Goal: Task Accomplishment & Management: Complete application form

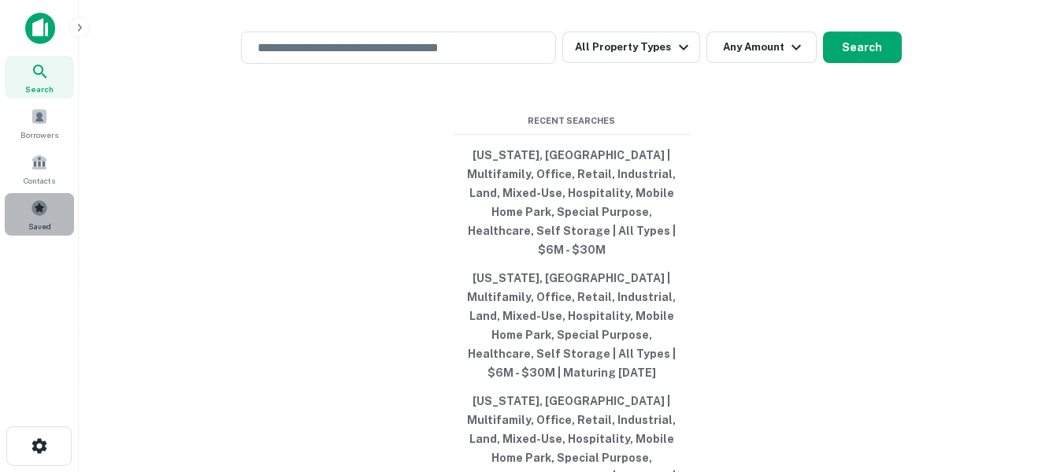
click at [37, 206] on span at bounding box center [39, 207] width 17 height 17
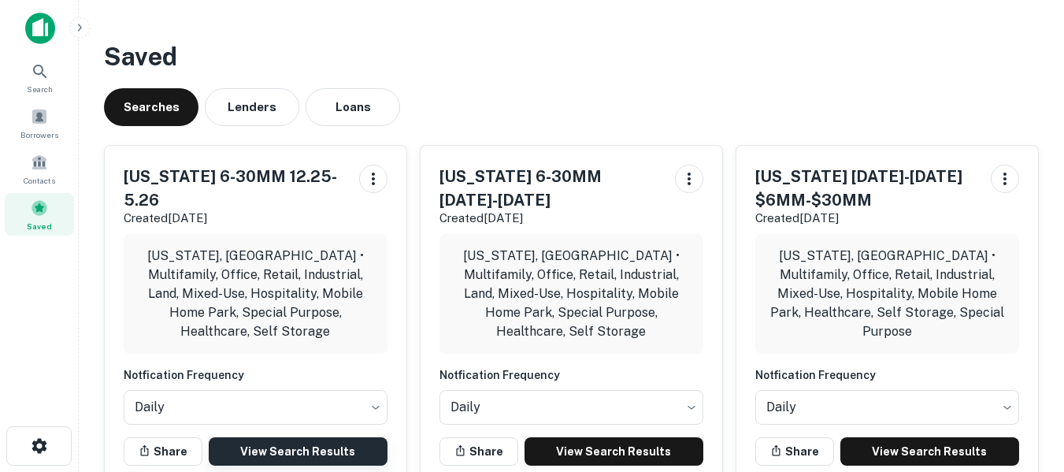
click at [290, 437] on link "View Search Results" at bounding box center [298, 451] width 179 height 28
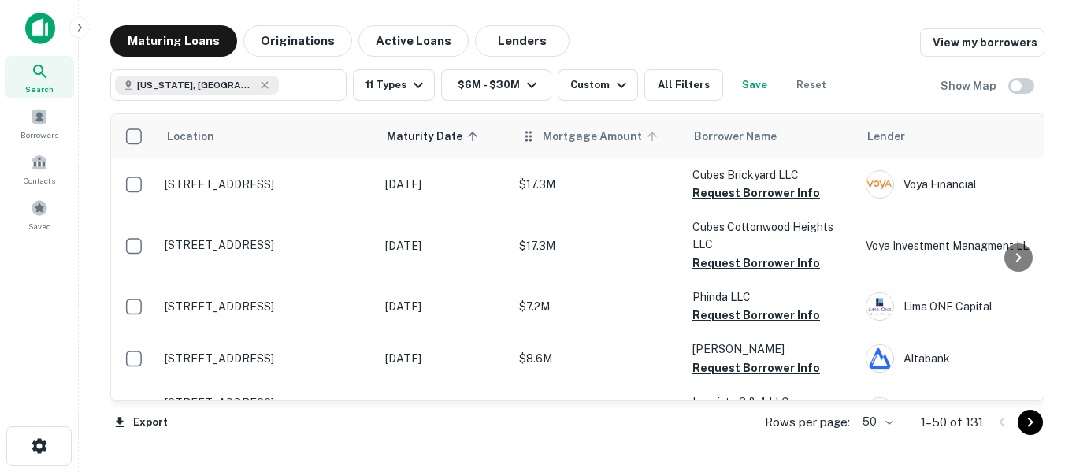
click at [566, 134] on span "Mortgage Amount" at bounding box center [603, 136] width 120 height 19
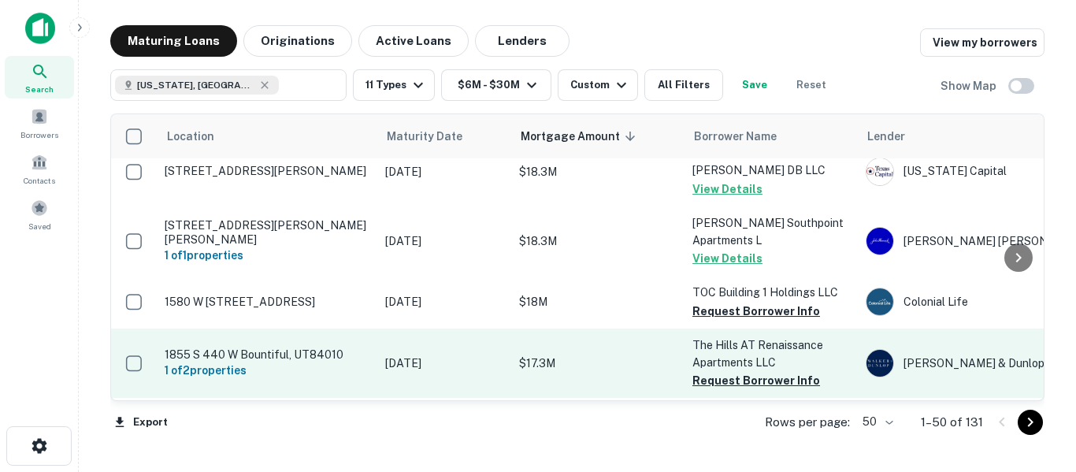
scroll to position [2574, 0]
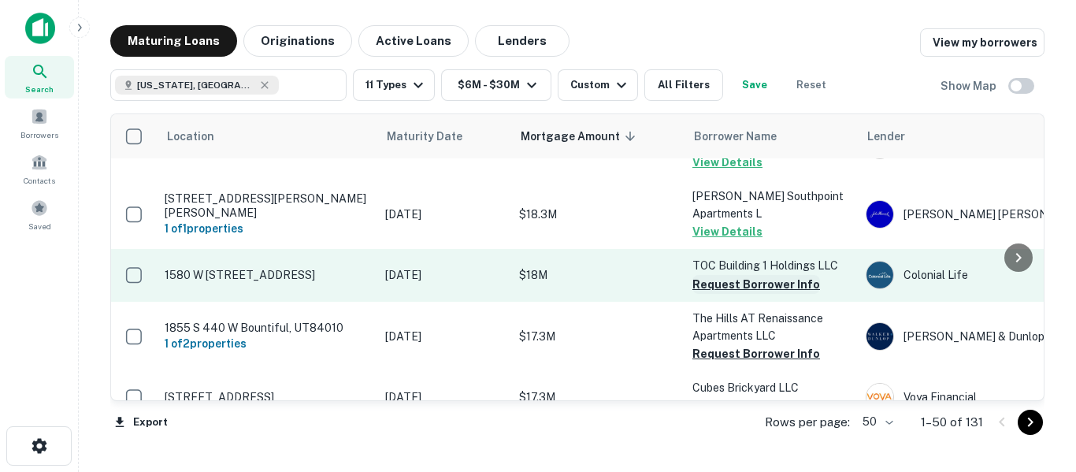
click at [721, 275] on button "Request Borrower Info" at bounding box center [756, 284] width 128 height 19
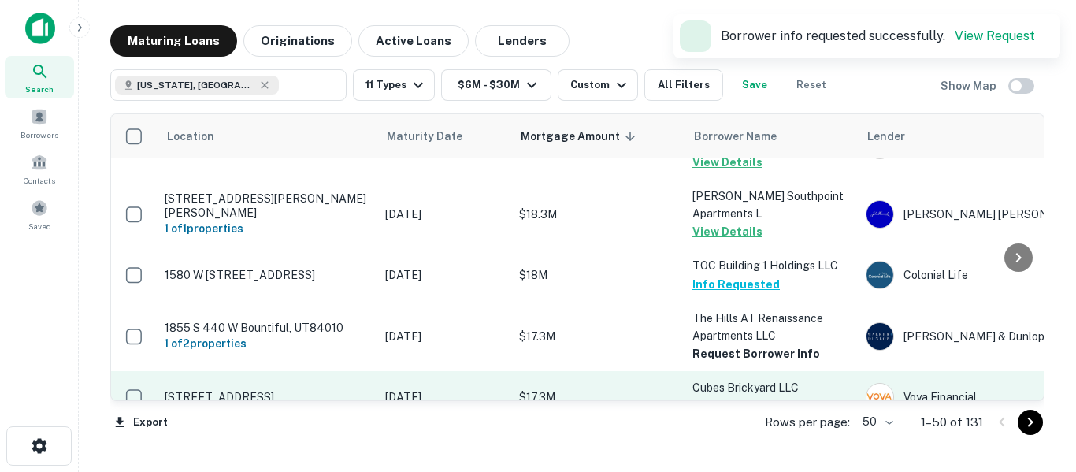
scroll to position [2626, 0]
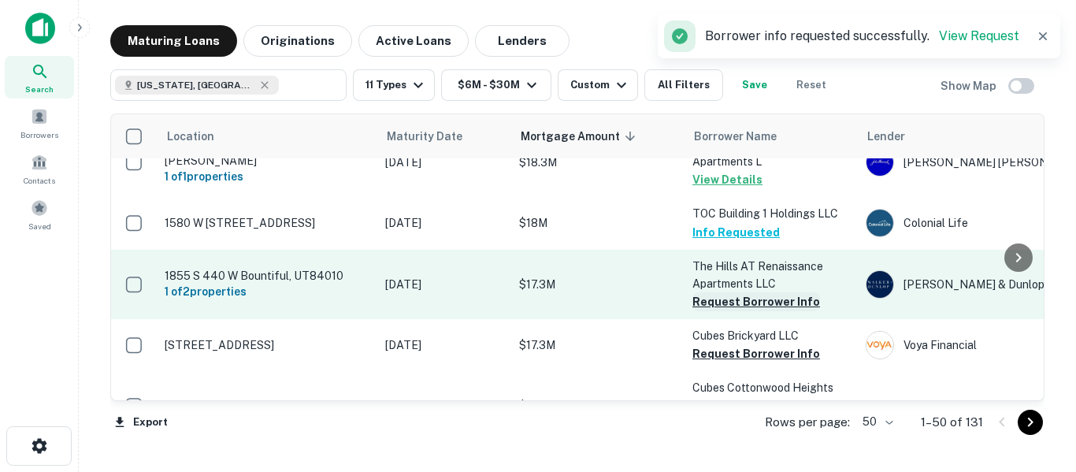
click at [740, 292] on button "Request Borrower Info" at bounding box center [756, 301] width 128 height 19
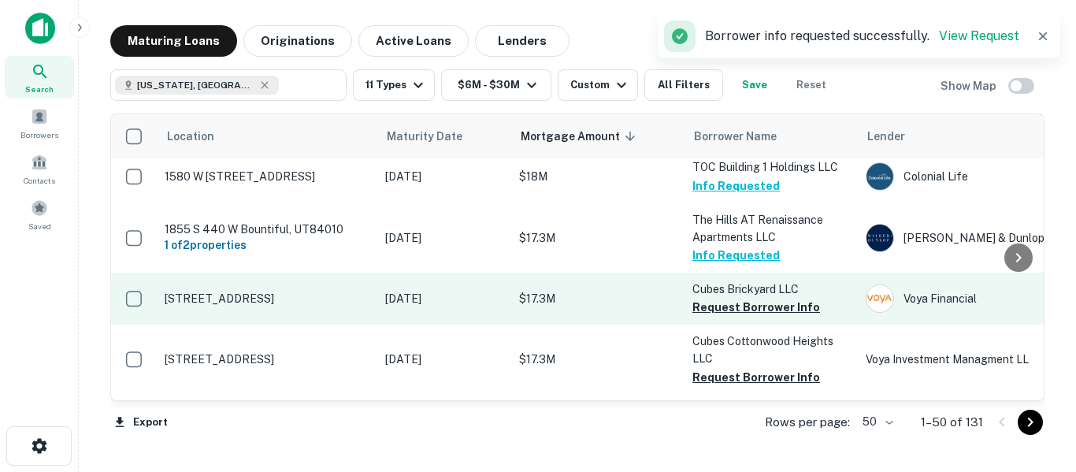
scroll to position [2678, 0]
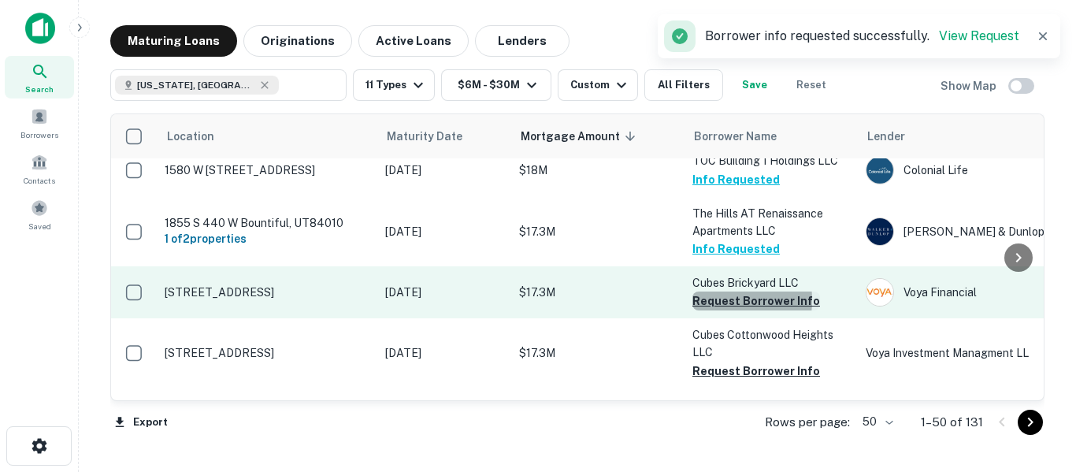
click at [714, 291] on button "Request Borrower Info" at bounding box center [756, 300] width 128 height 19
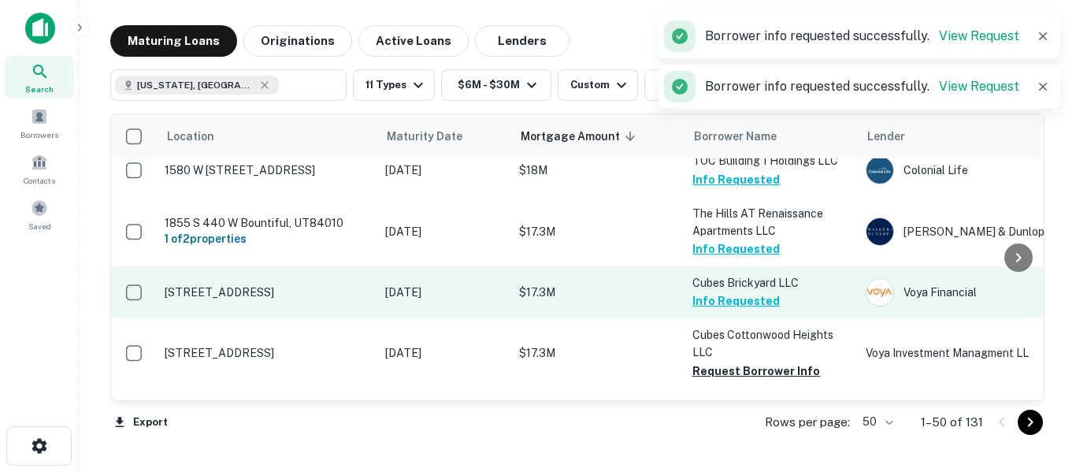
scroll to position [2731, 0]
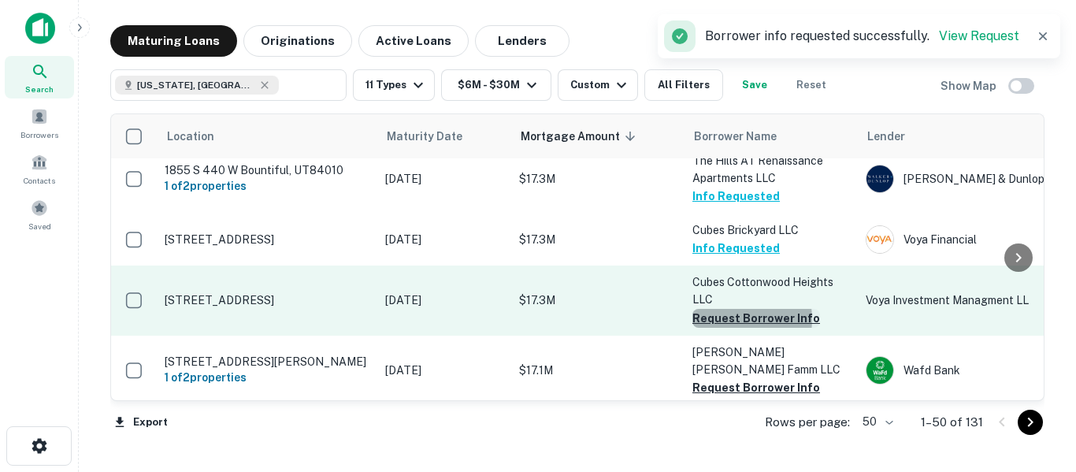
click at [731, 309] on button "Request Borrower Info" at bounding box center [756, 318] width 128 height 19
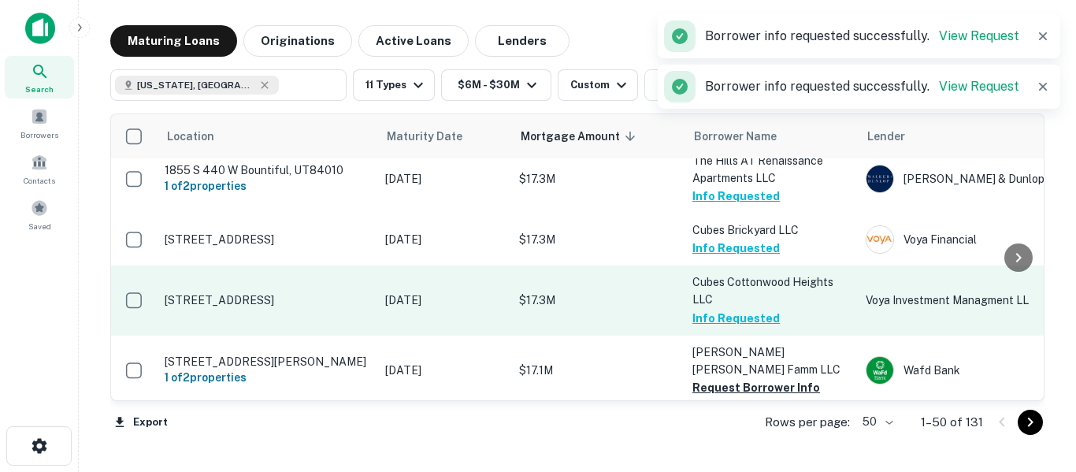
scroll to position [2793, 0]
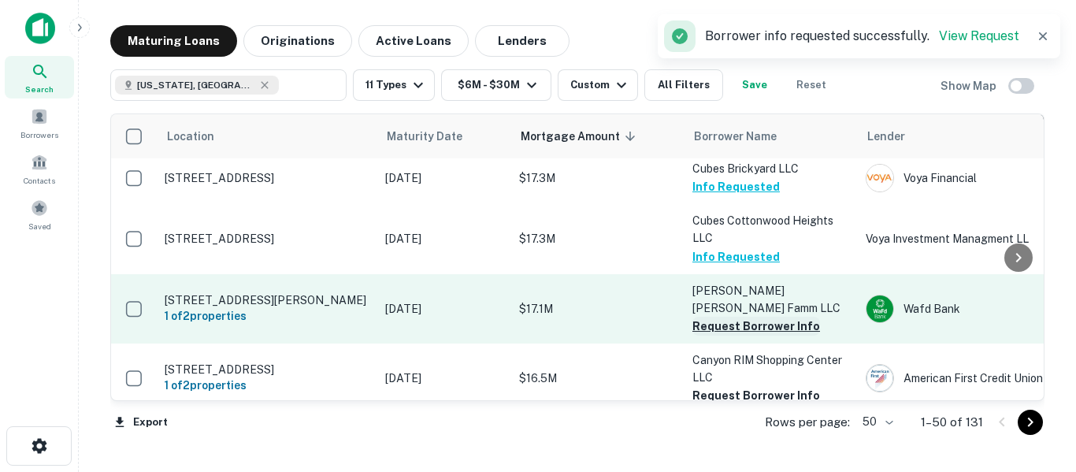
click at [739, 317] on button "Request Borrower Info" at bounding box center [756, 326] width 128 height 19
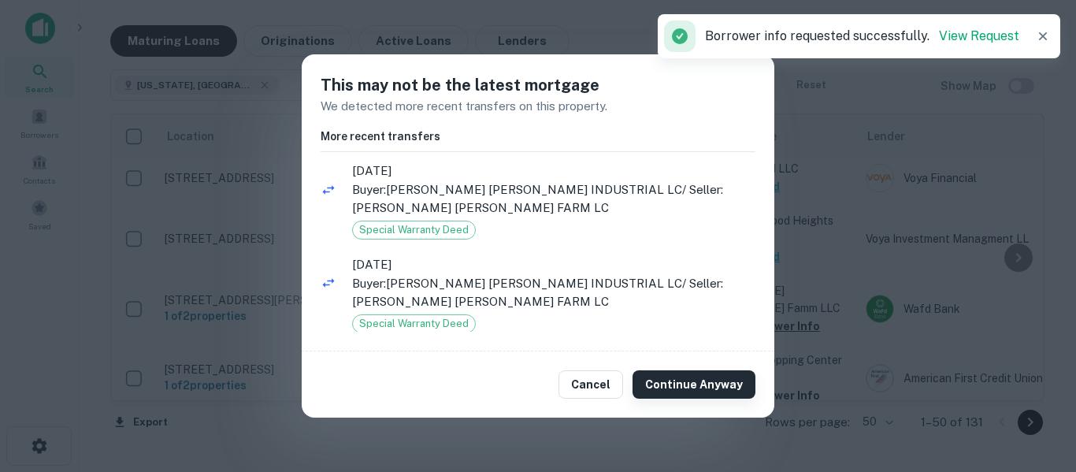
click at [665, 375] on button "Continue Anyway" at bounding box center [694, 384] width 123 height 28
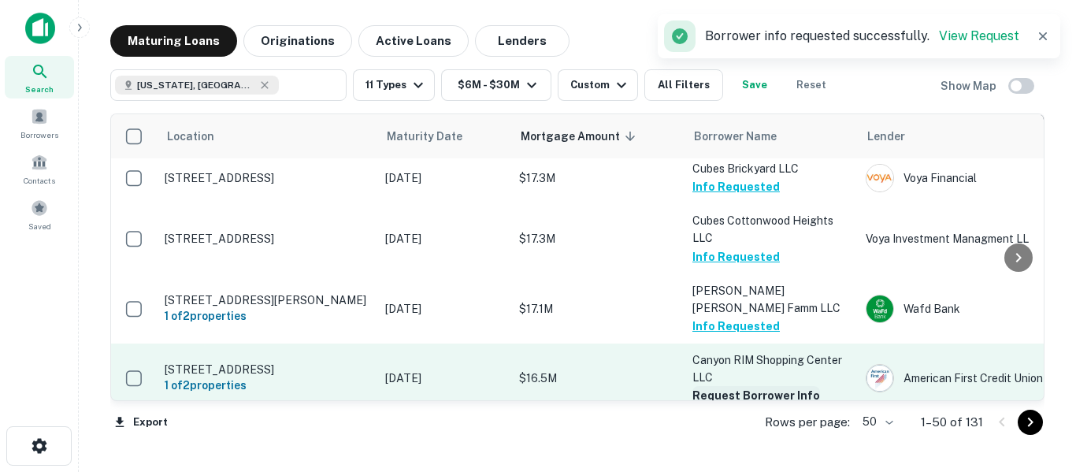
click at [725, 386] on button "Request Borrower Info" at bounding box center [756, 395] width 128 height 19
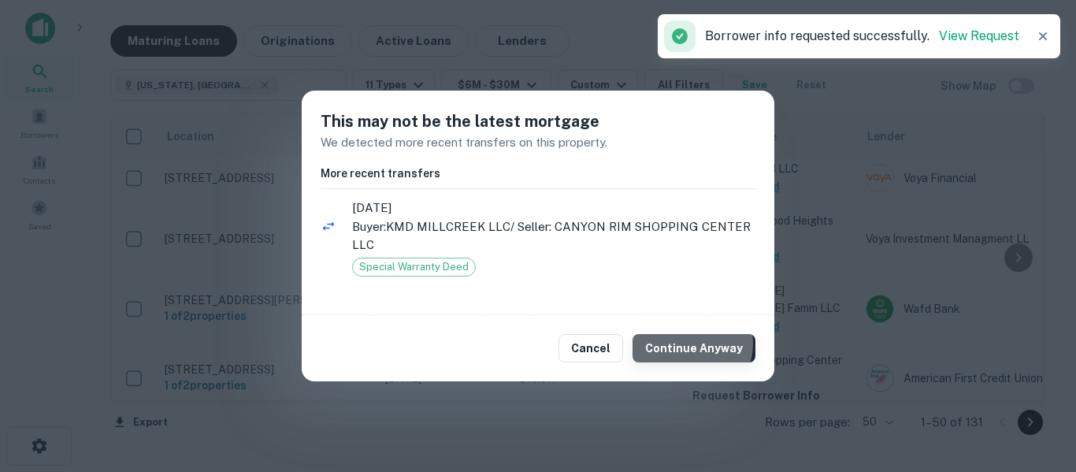
click at [695, 343] on button "Continue Anyway" at bounding box center [694, 348] width 123 height 28
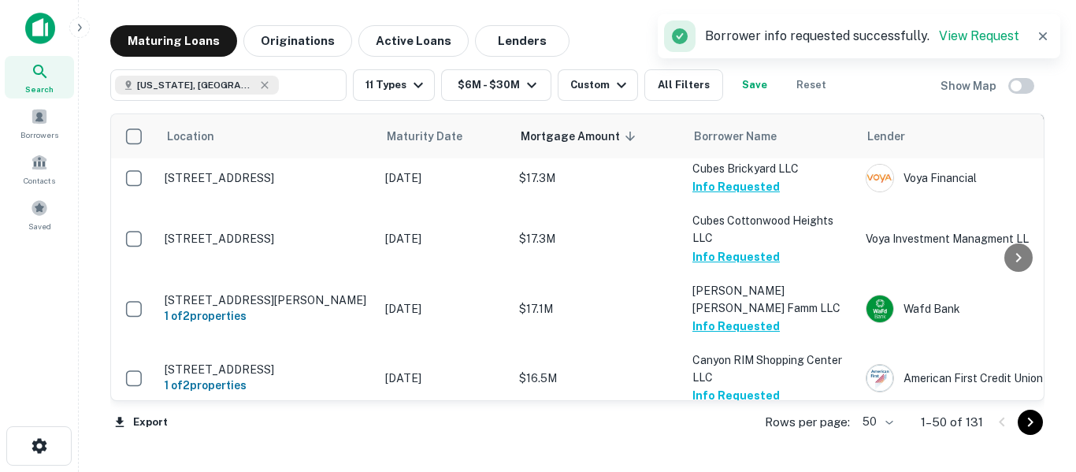
click at [739, 456] on button "Request Borrower Info" at bounding box center [756, 465] width 128 height 19
click at [1028, 421] on icon "Go to next page" at bounding box center [1030, 422] width 19 height 19
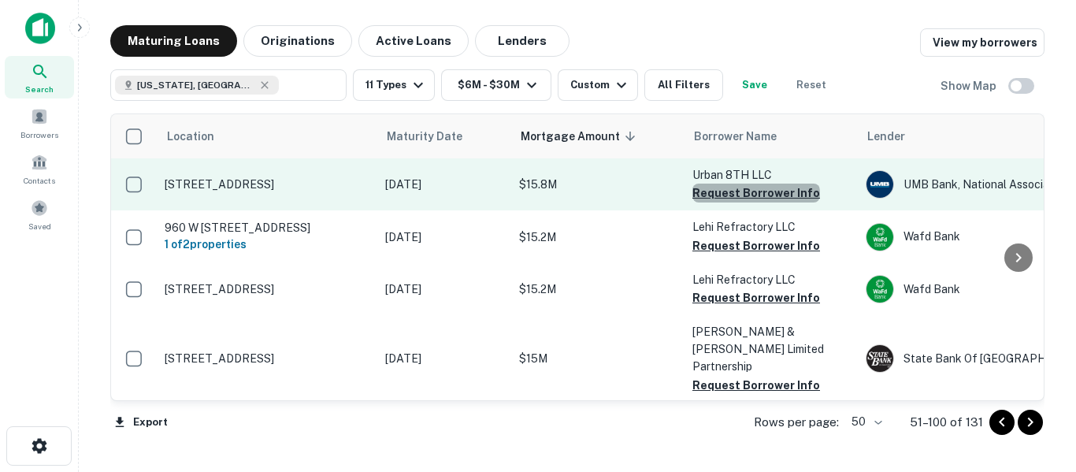
click at [755, 195] on button "Request Borrower Info" at bounding box center [756, 193] width 128 height 19
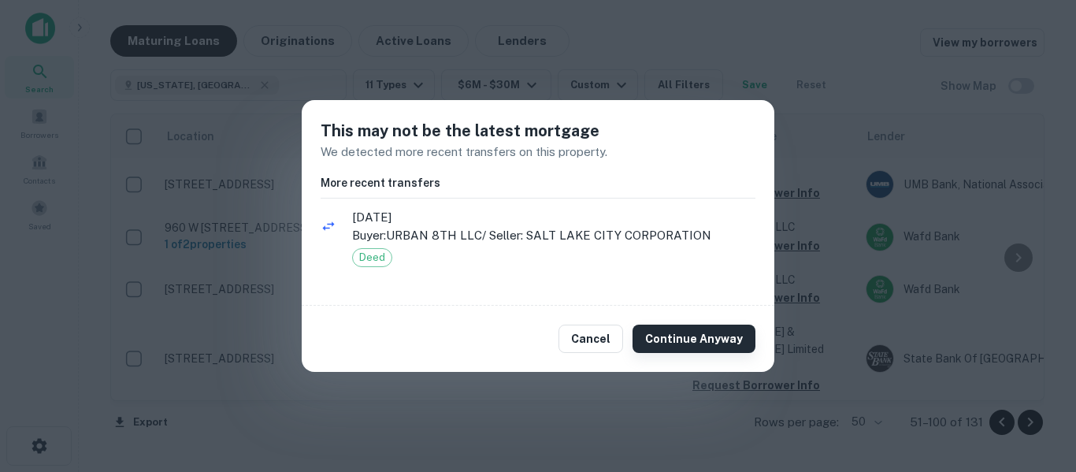
click at [671, 335] on button "Continue Anyway" at bounding box center [694, 339] width 123 height 28
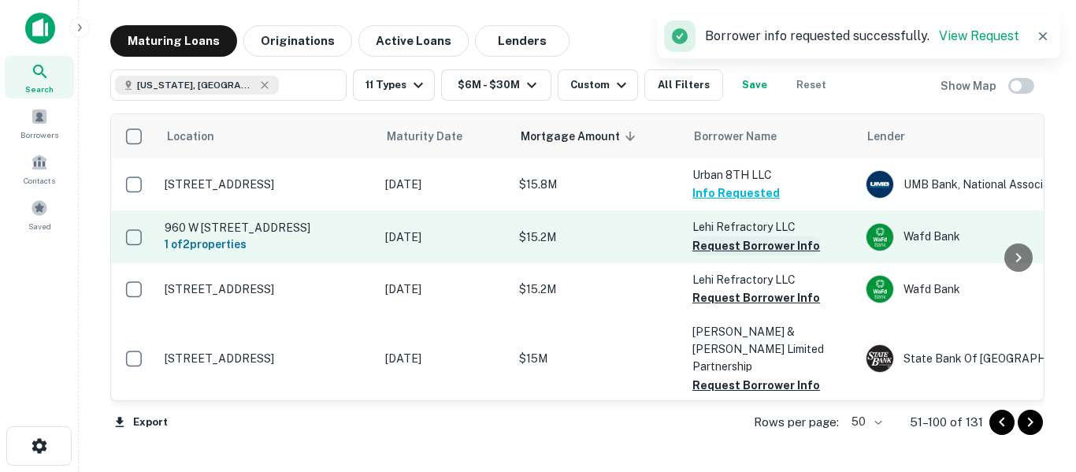
click at [738, 245] on button "Request Borrower Info" at bounding box center [756, 245] width 128 height 19
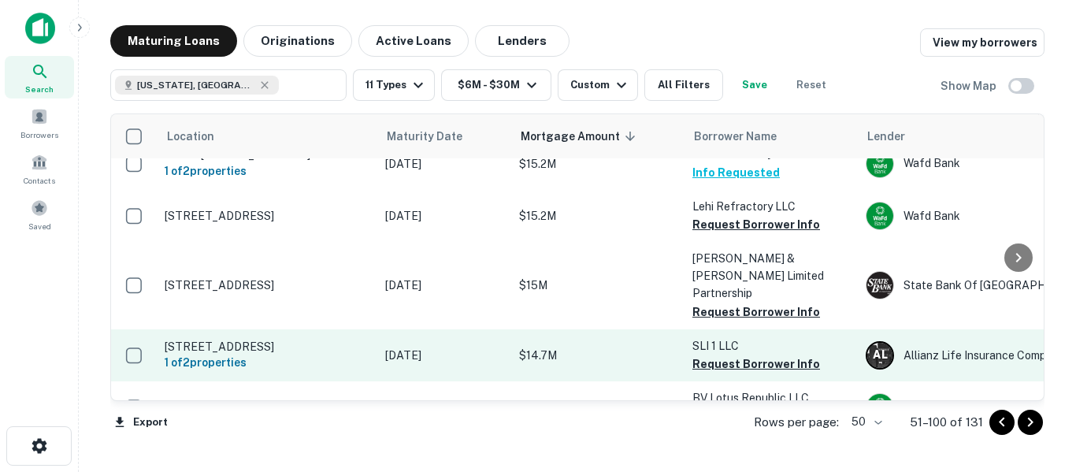
scroll to position [79, 0]
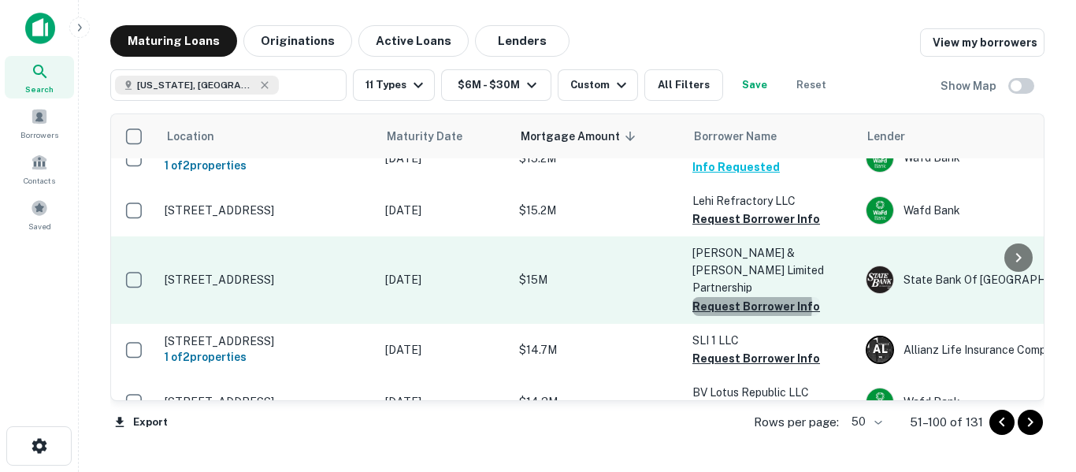
click at [736, 297] on button "Request Borrower Info" at bounding box center [756, 306] width 128 height 19
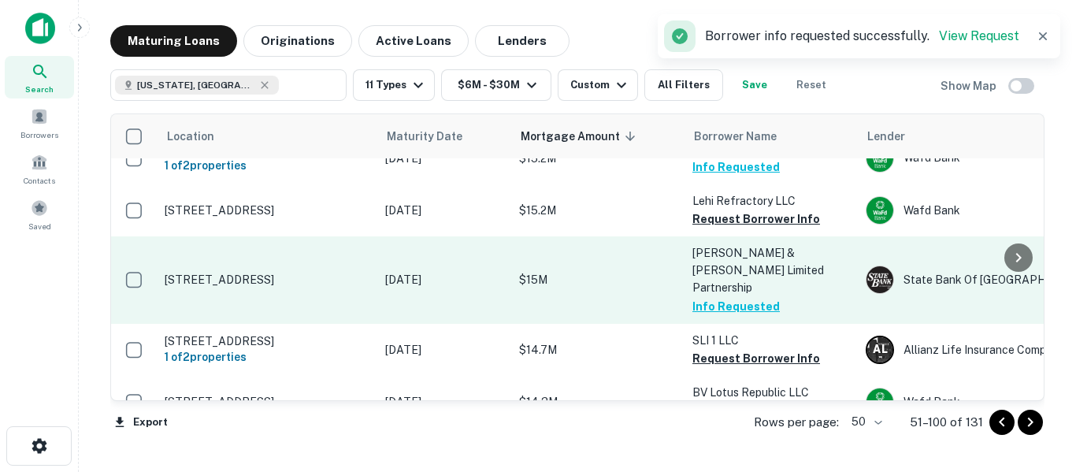
scroll to position [132, 0]
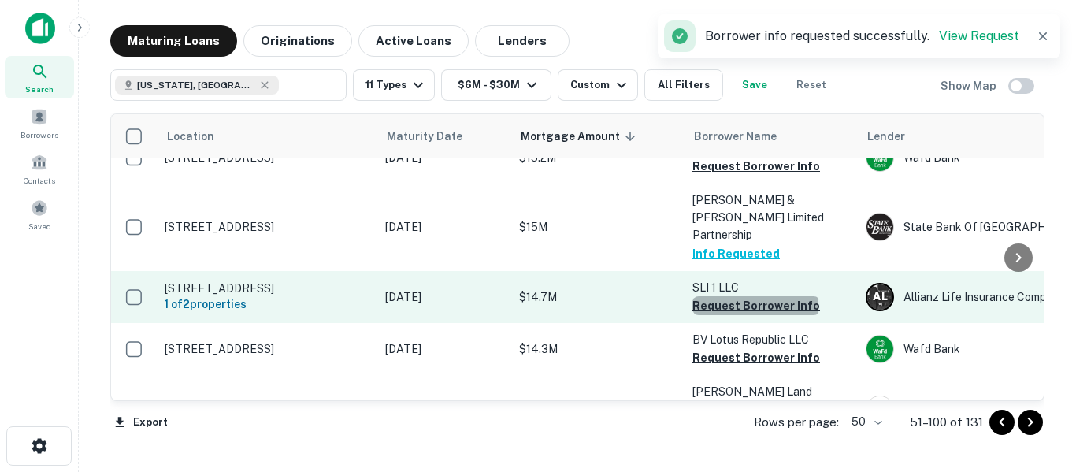
click at [755, 296] on button "Request Borrower Info" at bounding box center [756, 305] width 128 height 19
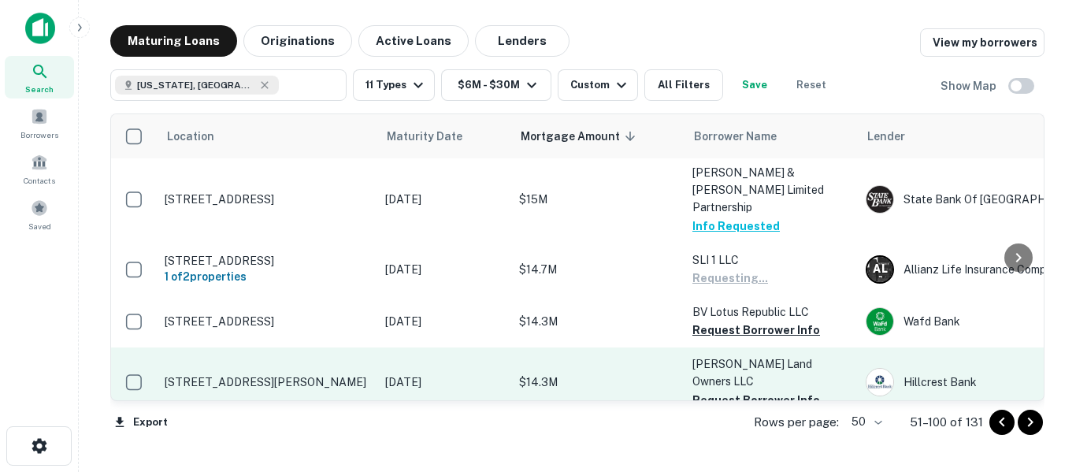
scroll to position [184, 0]
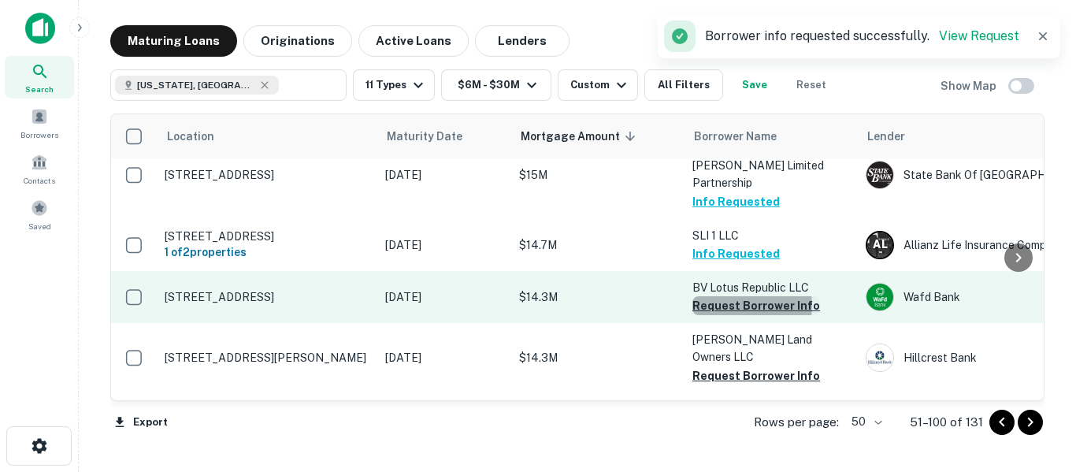
click at [751, 296] on button "Request Borrower Info" at bounding box center [756, 305] width 128 height 19
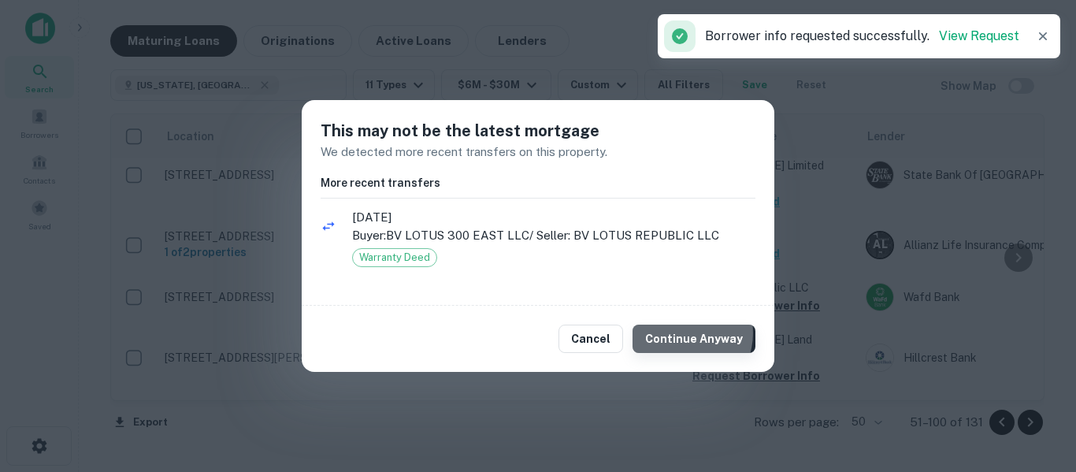
click at [689, 333] on button "Continue Anyway" at bounding box center [694, 339] width 123 height 28
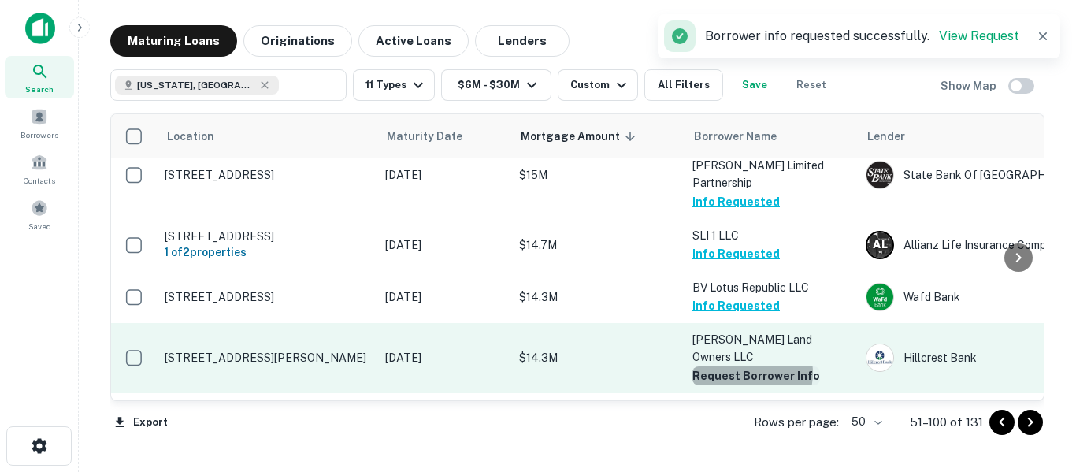
click at [745, 366] on button "Request Borrower Info" at bounding box center [756, 375] width 128 height 19
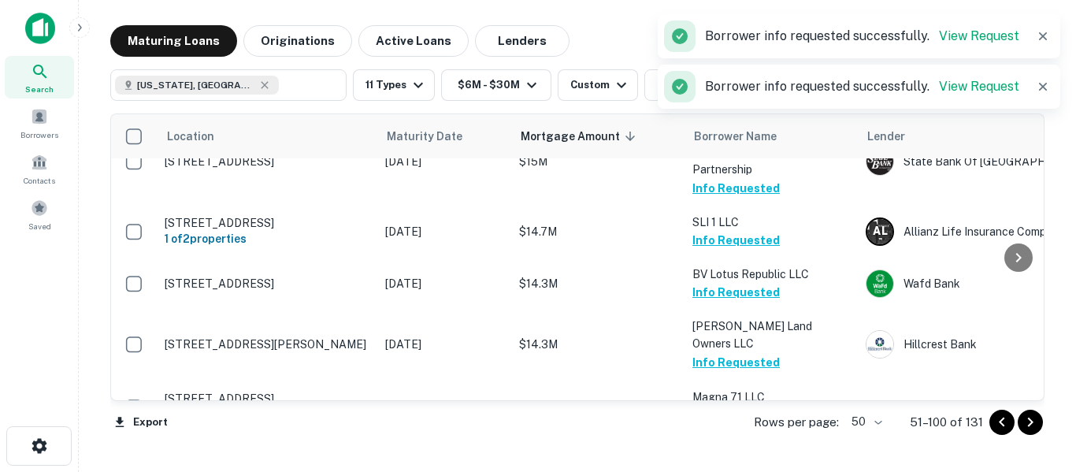
scroll to position [315, 0]
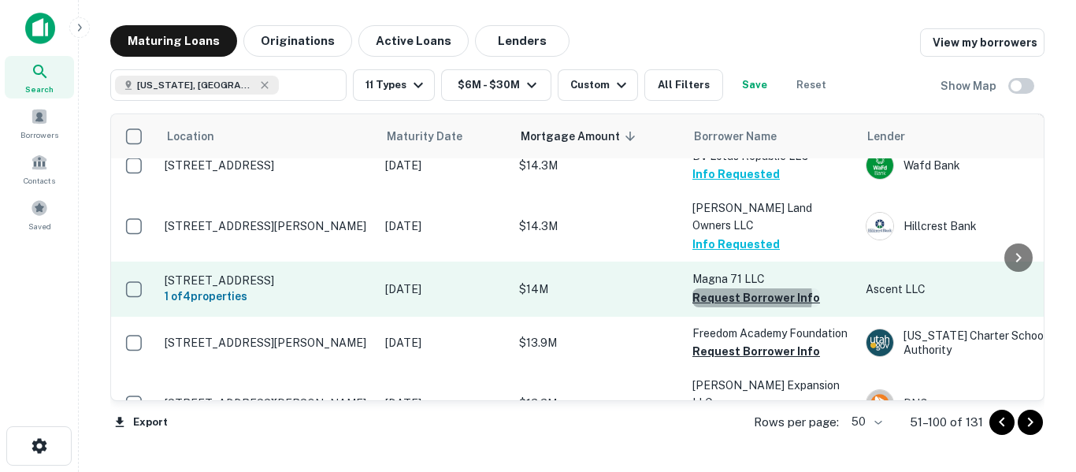
click at [747, 288] on button "Request Borrower Info" at bounding box center [756, 297] width 128 height 19
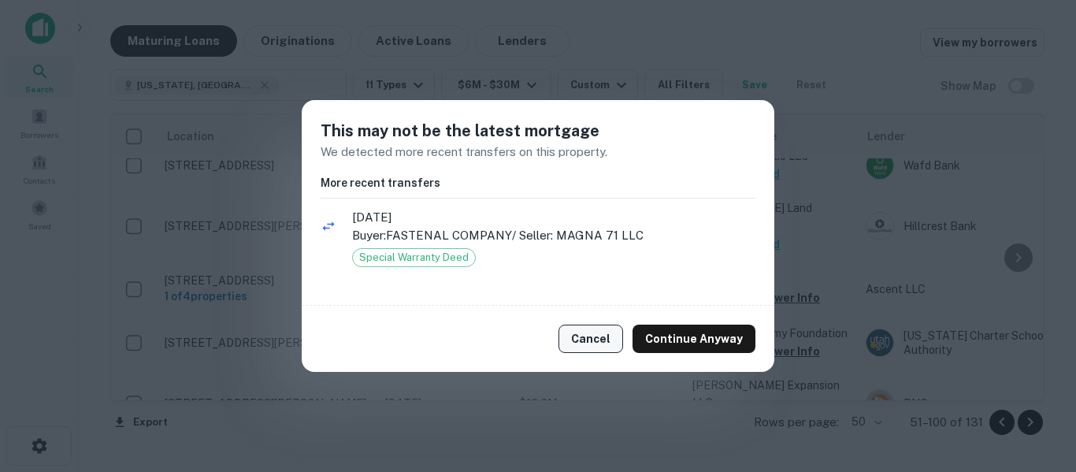
click at [608, 332] on button "Cancel" at bounding box center [591, 339] width 65 height 28
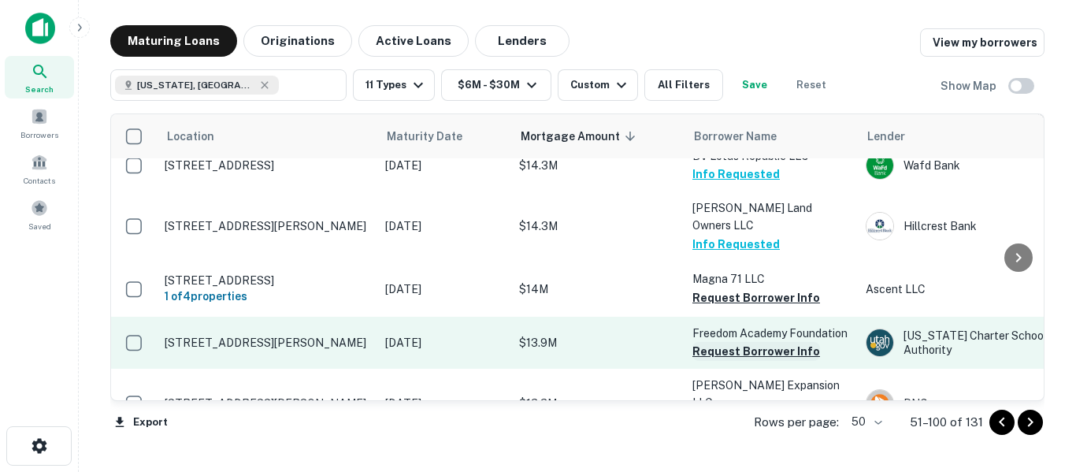
click at [752, 342] on button "Request Borrower Info" at bounding box center [756, 351] width 128 height 19
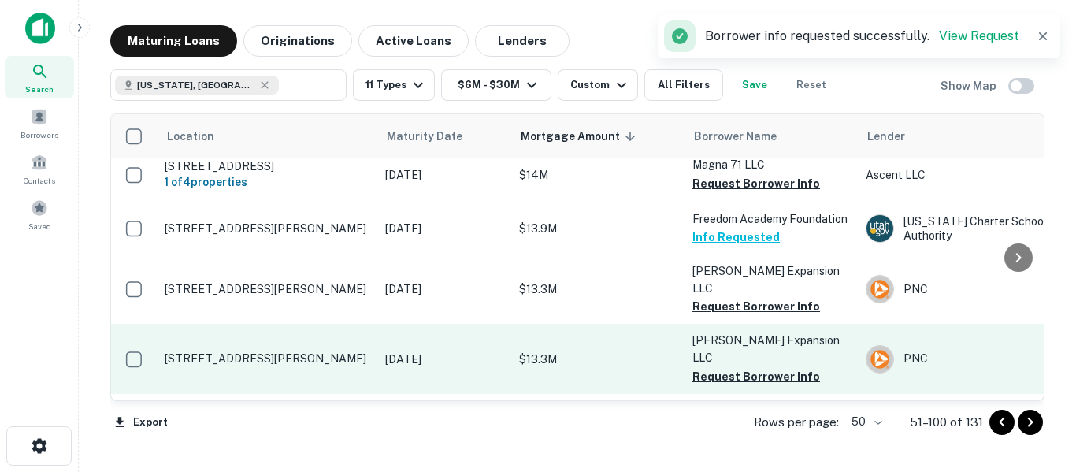
scroll to position [420, 0]
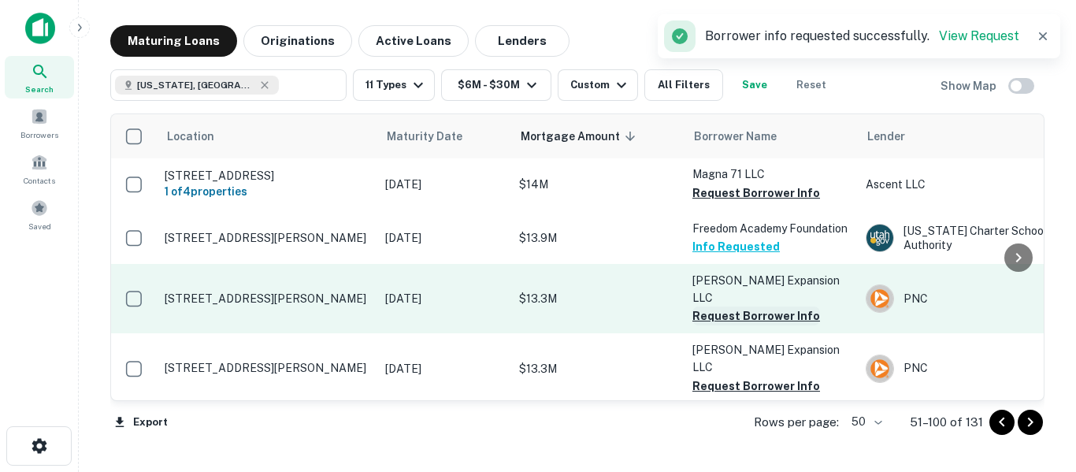
click at [740, 306] on button "Request Borrower Info" at bounding box center [756, 315] width 128 height 19
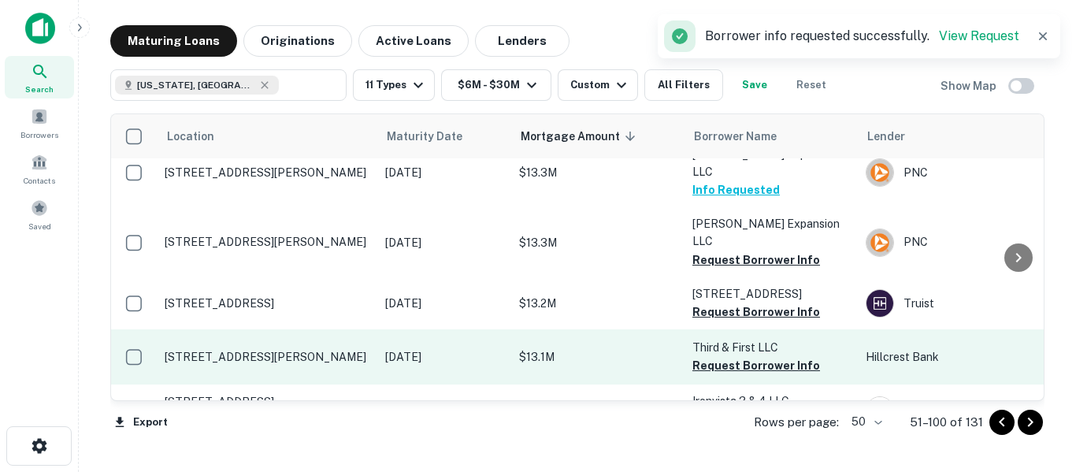
scroll to position [551, 0]
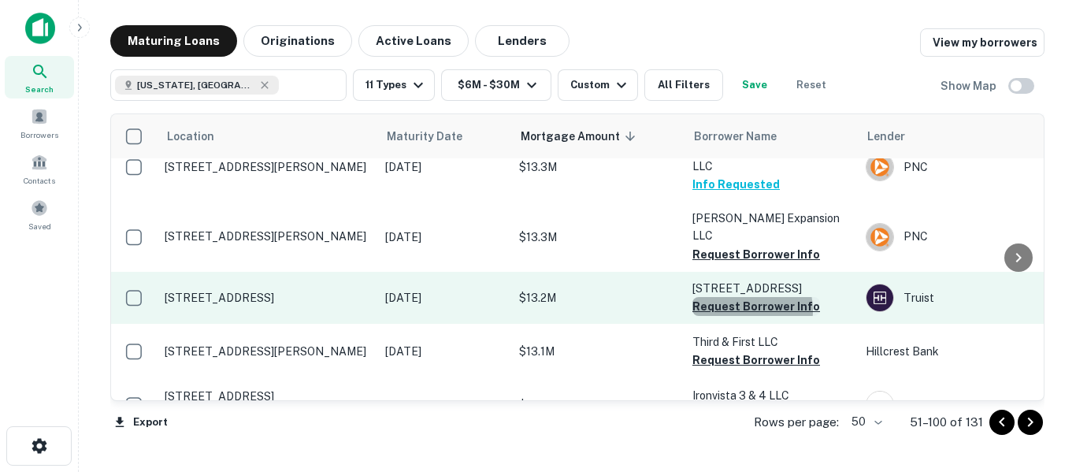
click at [738, 297] on button "Request Borrower Info" at bounding box center [756, 306] width 128 height 19
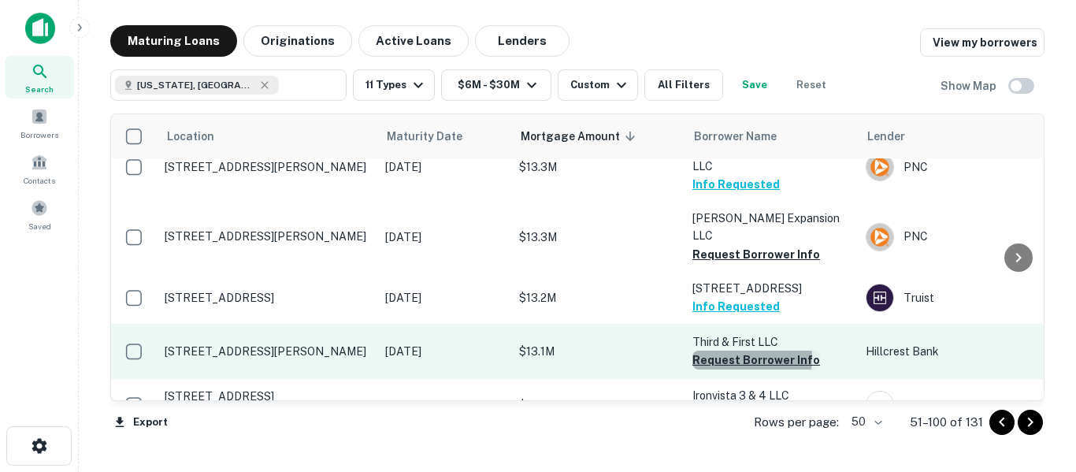
click at [736, 351] on button "Request Borrower Info" at bounding box center [756, 360] width 128 height 19
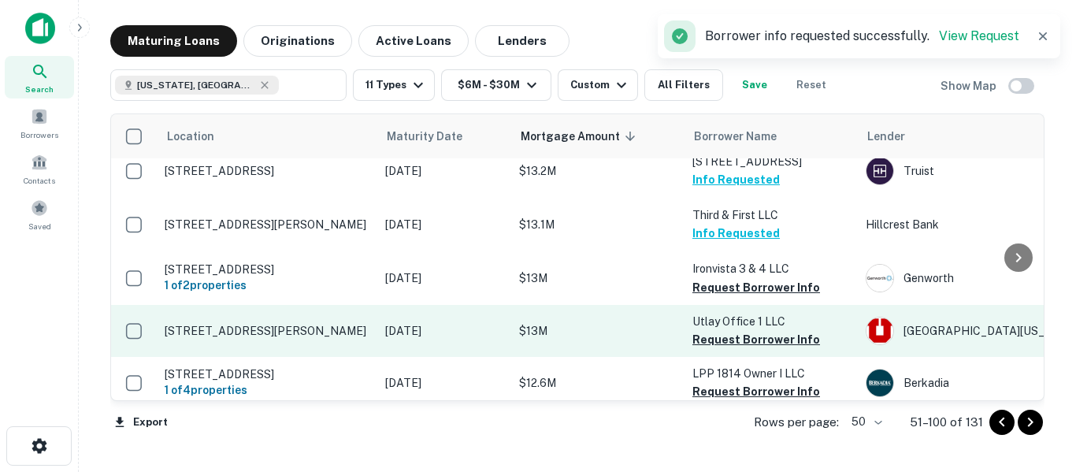
scroll to position [683, 0]
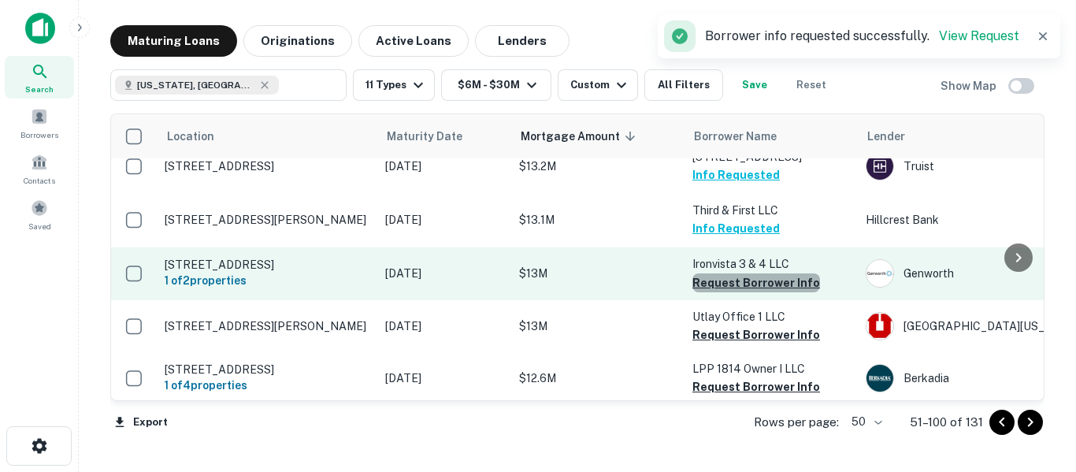
click at [763, 273] on button "Request Borrower Info" at bounding box center [756, 282] width 128 height 19
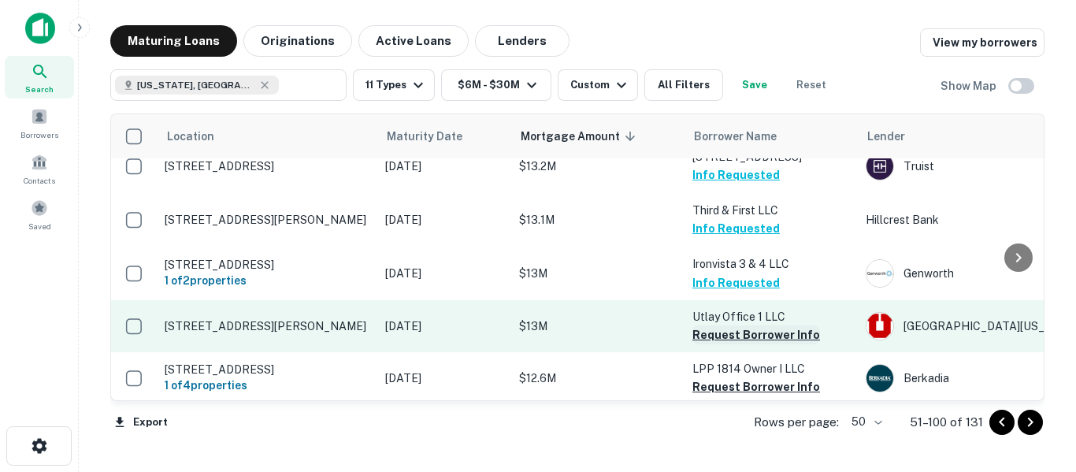
click at [729, 325] on button "Request Borrower Info" at bounding box center [756, 334] width 128 height 19
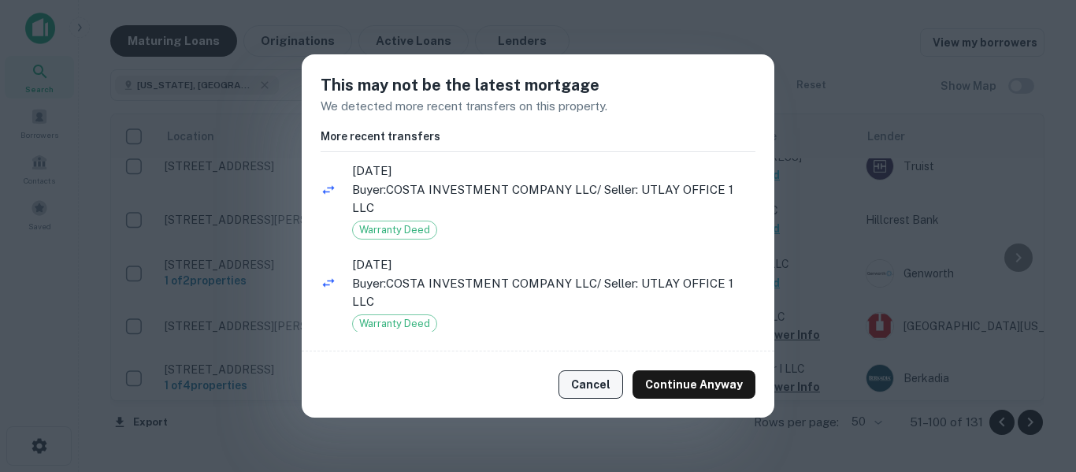
click at [586, 371] on button "Cancel" at bounding box center [591, 384] width 65 height 28
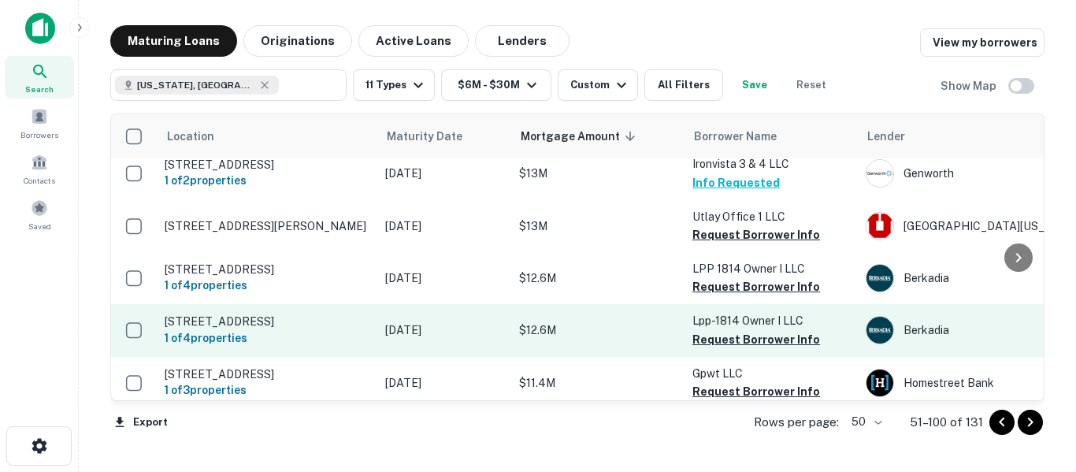
scroll to position [788, 0]
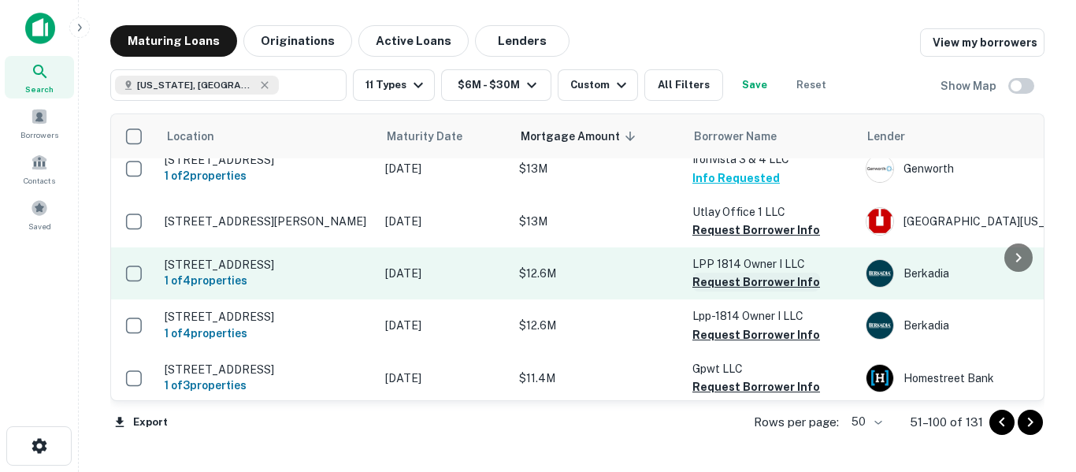
click at [751, 273] on button "Request Borrower Info" at bounding box center [756, 282] width 128 height 19
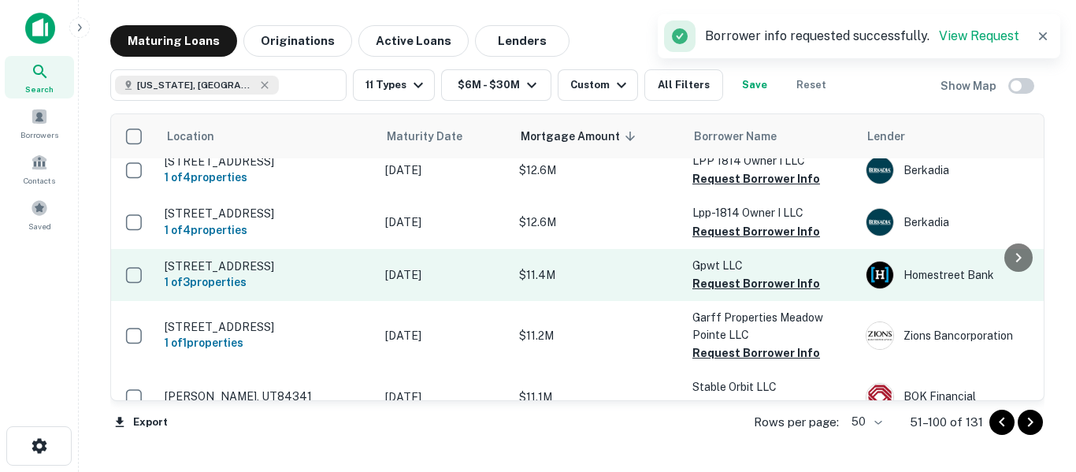
scroll to position [893, 0]
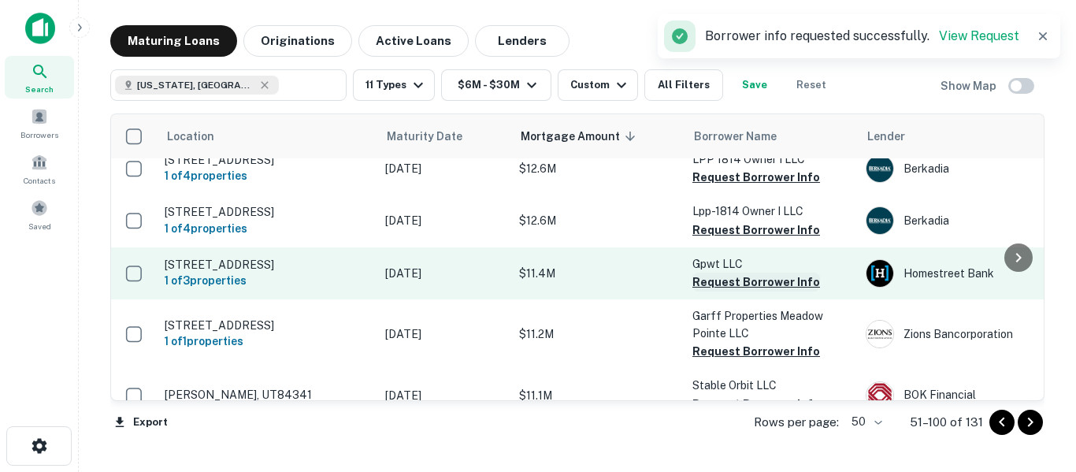
click at [747, 273] on button "Request Borrower Info" at bounding box center [756, 282] width 128 height 19
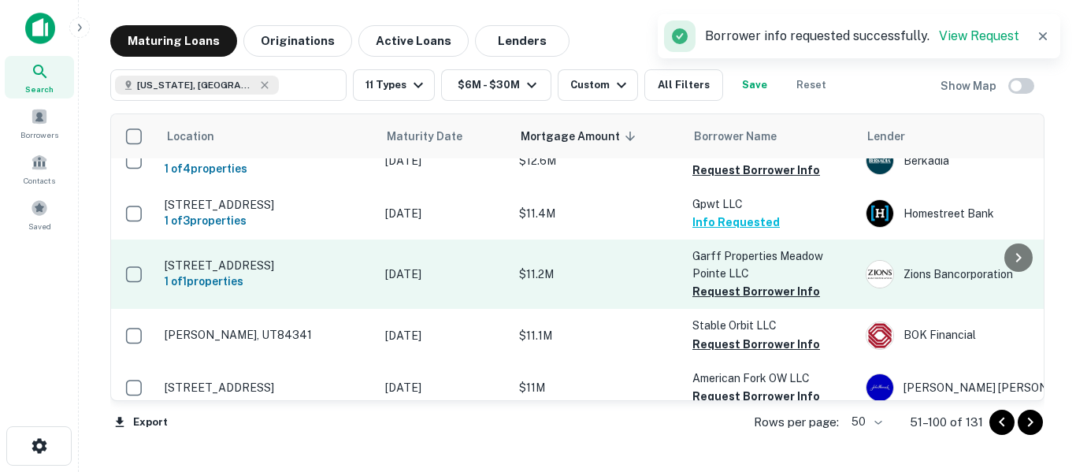
scroll to position [971, 0]
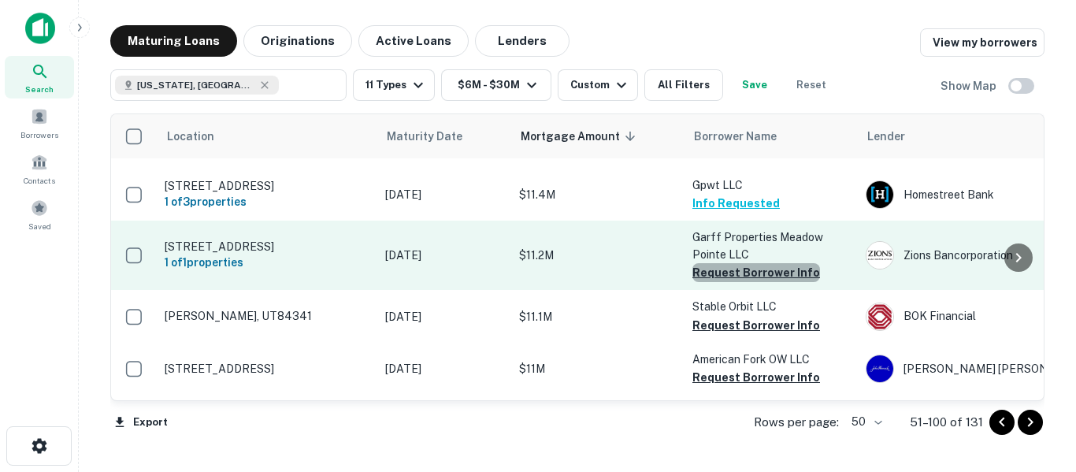
click at [759, 263] on button "Request Borrower Info" at bounding box center [756, 272] width 128 height 19
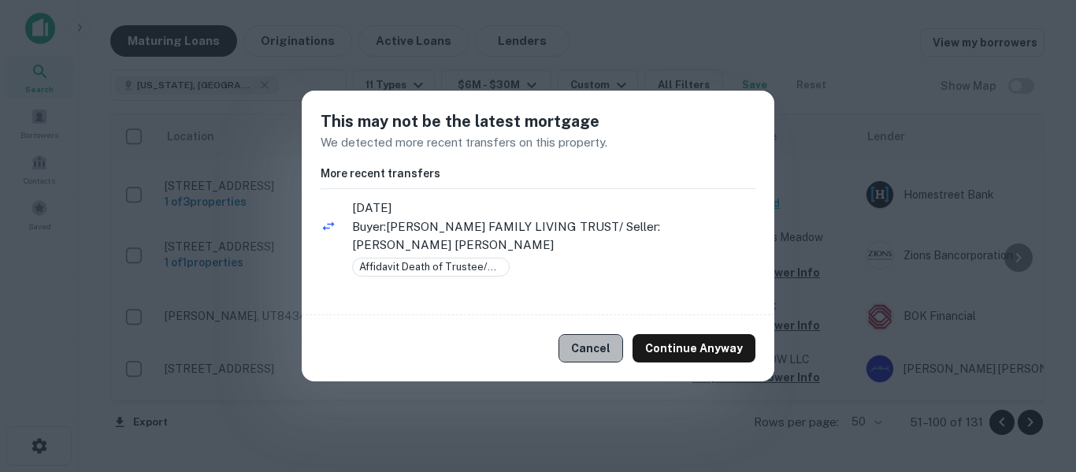
click at [618, 339] on button "Cancel" at bounding box center [591, 348] width 65 height 28
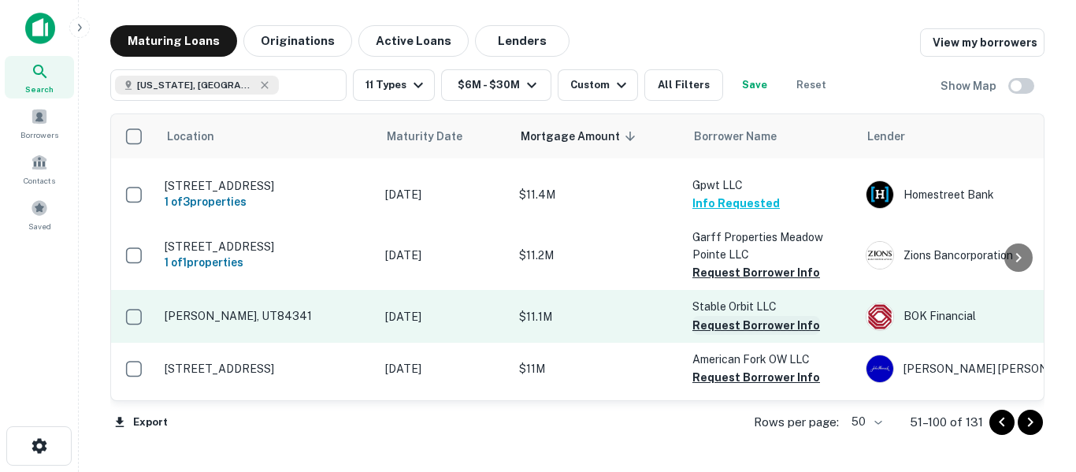
click at [742, 316] on button "Request Borrower Info" at bounding box center [756, 325] width 128 height 19
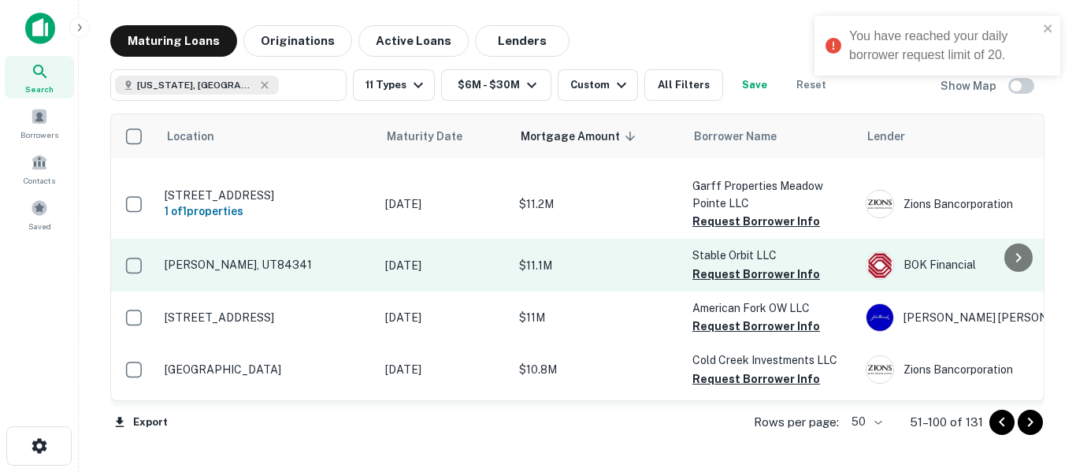
scroll to position [1024, 0]
